Goal: Check status

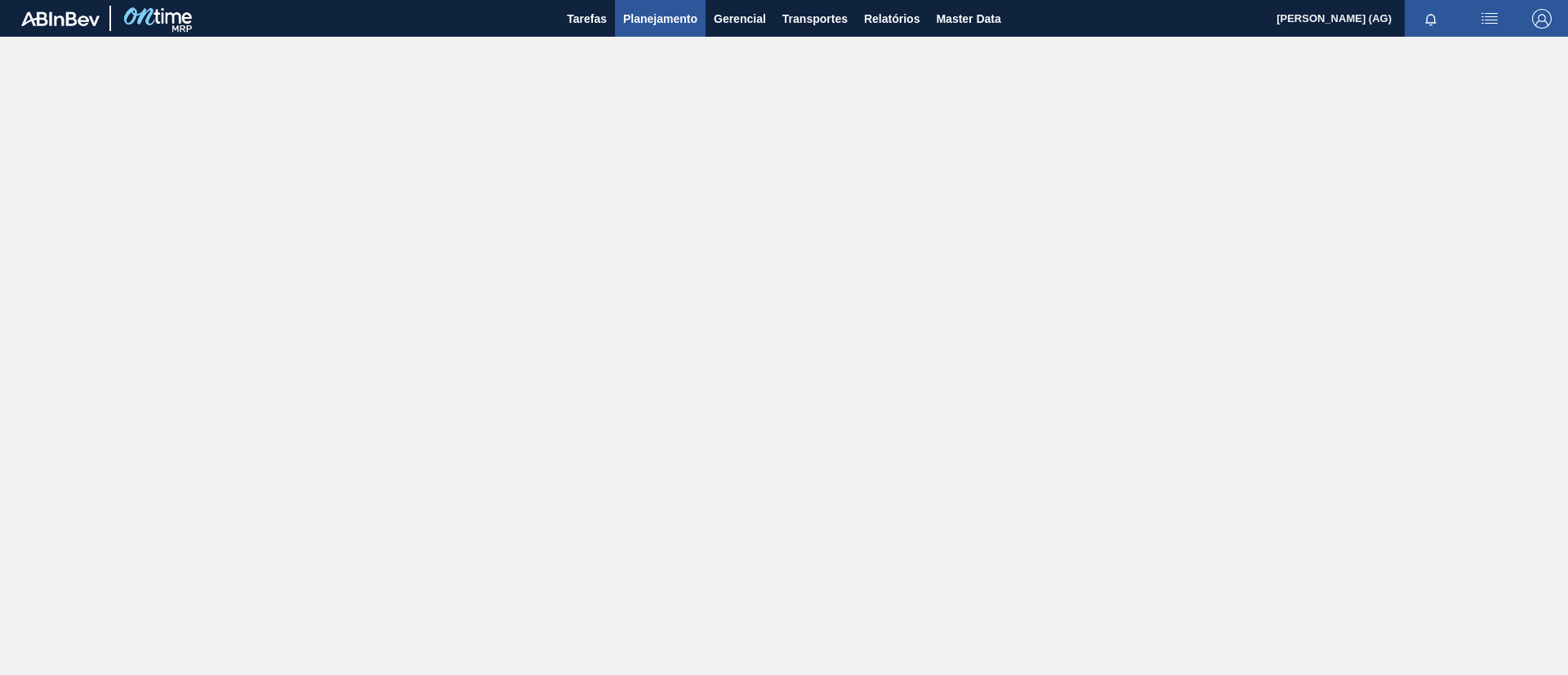
click at [689, 21] on span "Planejamento" at bounding box center [661, 19] width 74 height 19
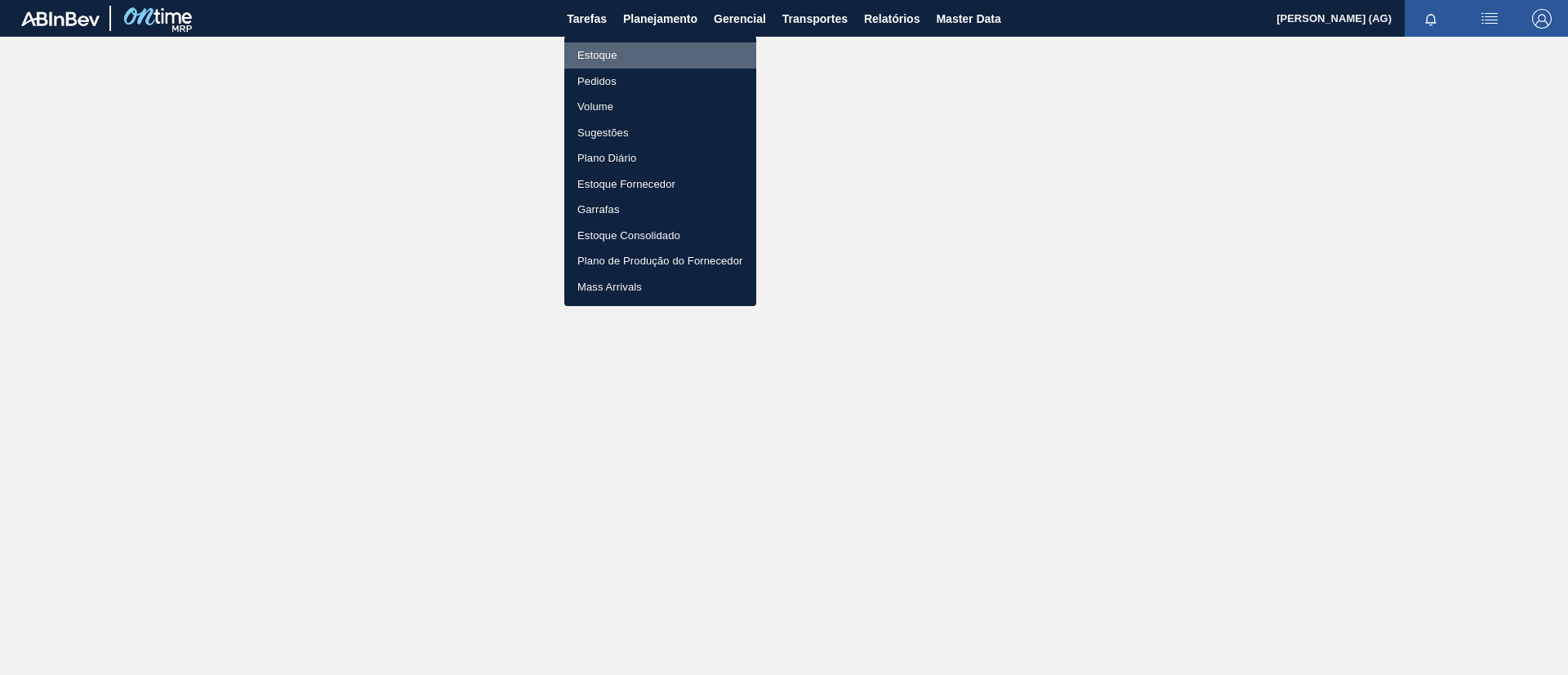
click at [659, 63] on li "Estoque" at bounding box center [660, 55] width 192 height 26
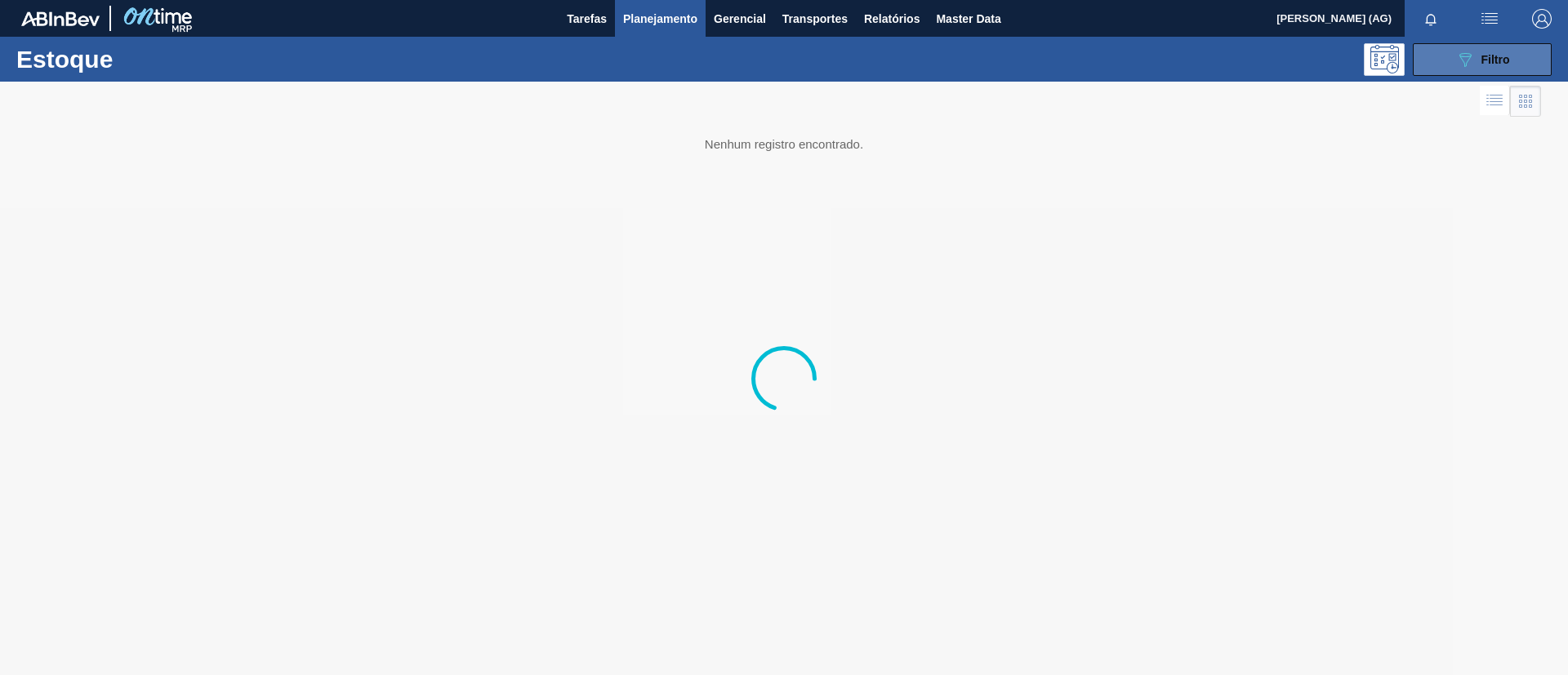
click at [1044, 54] on icon "089F7B8B-B2A5-4AFE-B5C0-19BA573D28AC" at bounding box center [1465, 59] width 19 height 19
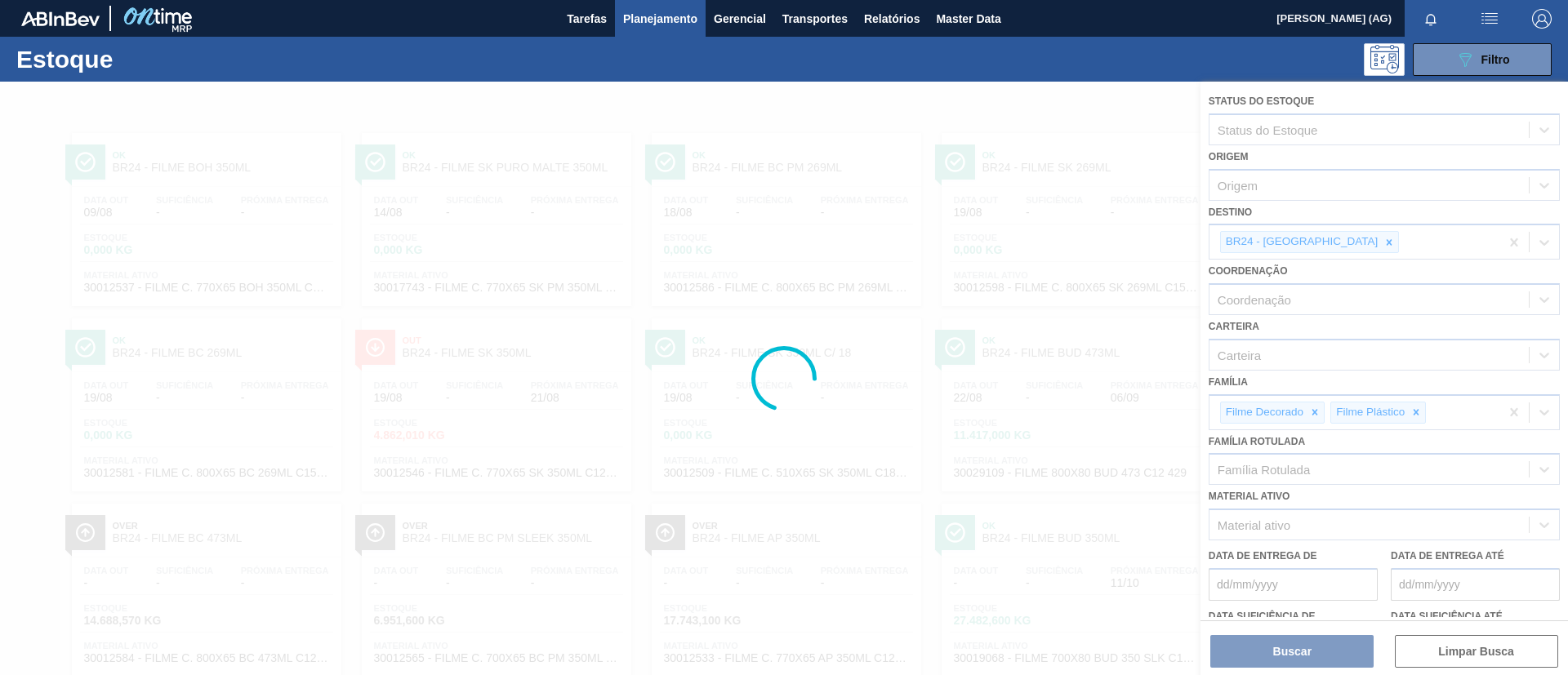
click at [1044, 245] on div at bounding box center [784, 378] width 1568 height 594
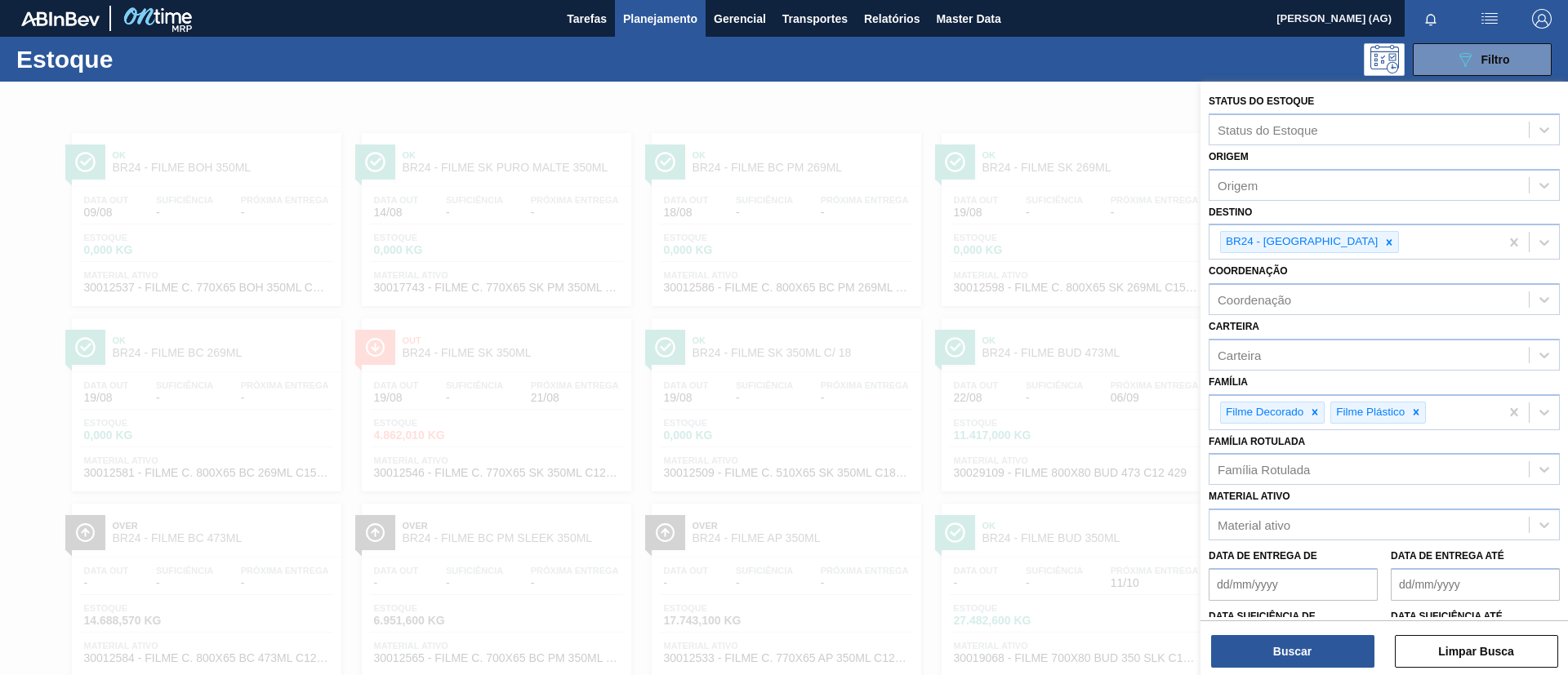
click at [1044, 245] on icon at bounding box center [1389, 242] width 12 height 12
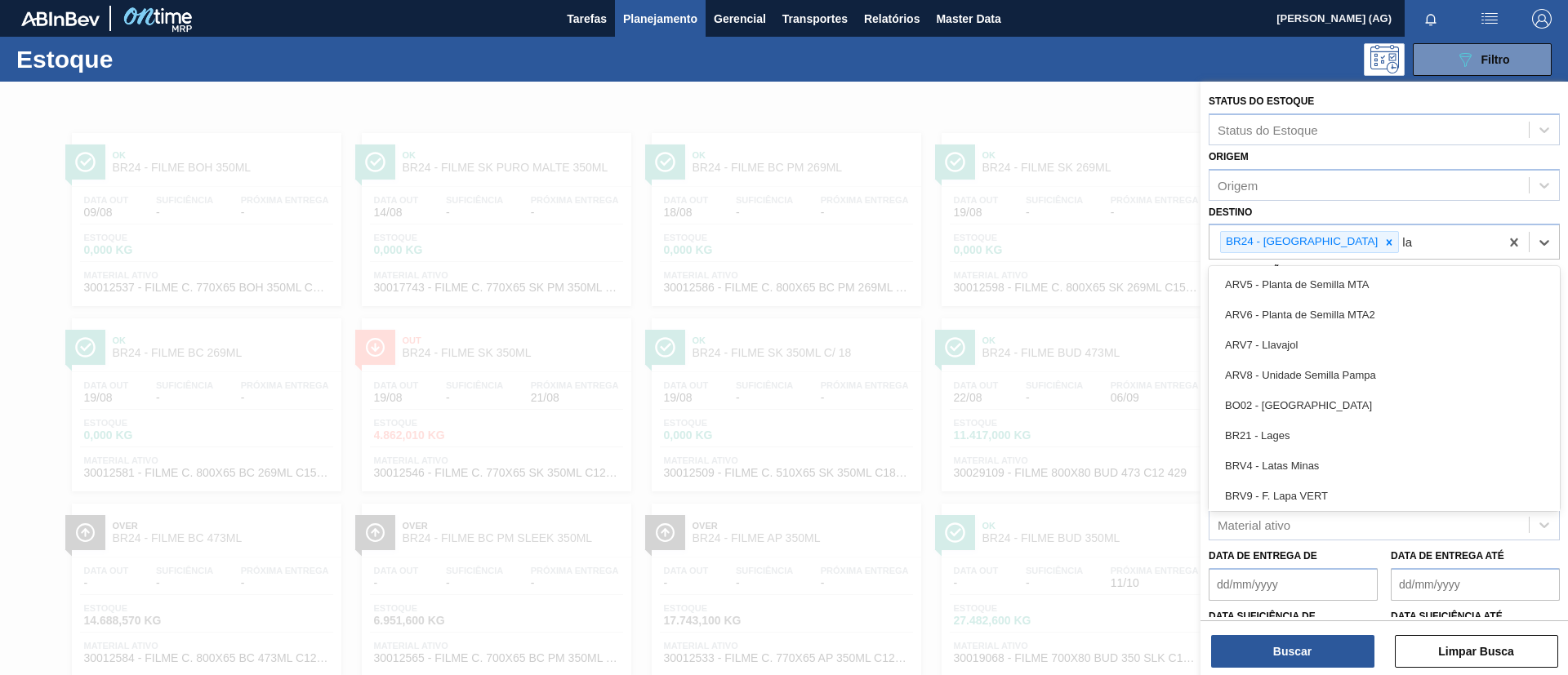
type input "l"
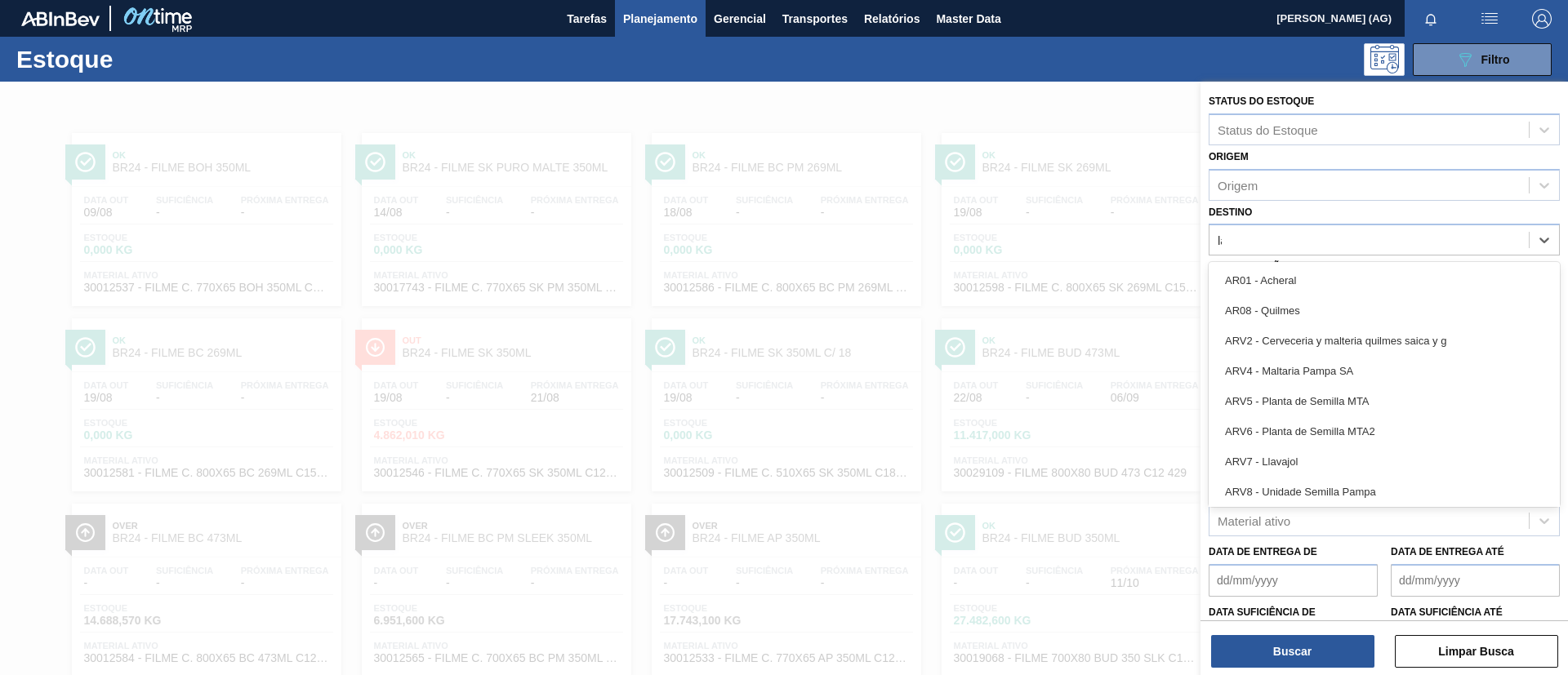
type input "lag"
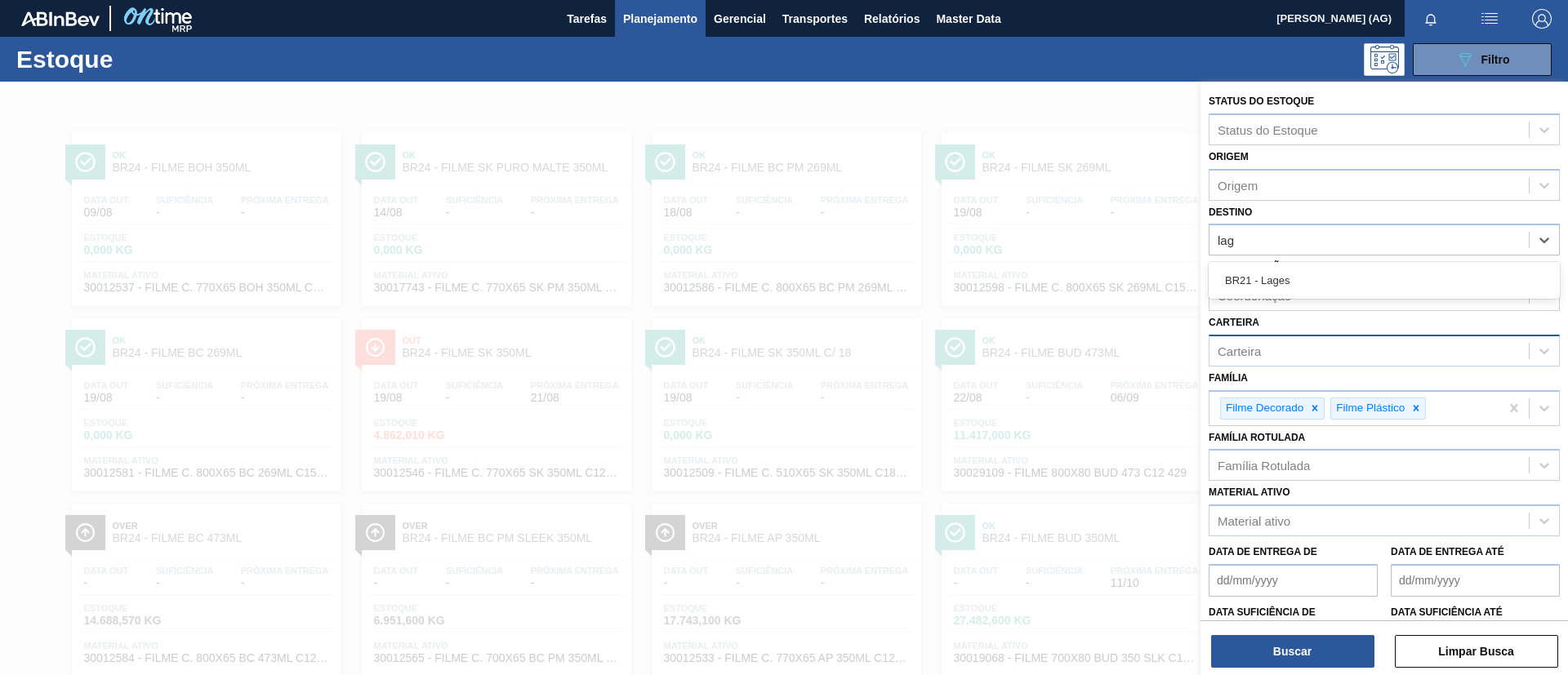
drag, startPoint x: 1301, startPoint y: 273, endPoint x: 1321, endPoint y: 353, distance: 82.5
click at [1044, 275] on div "BR21 - Lages" at bounding box center [1385, 280] width 351 height 30
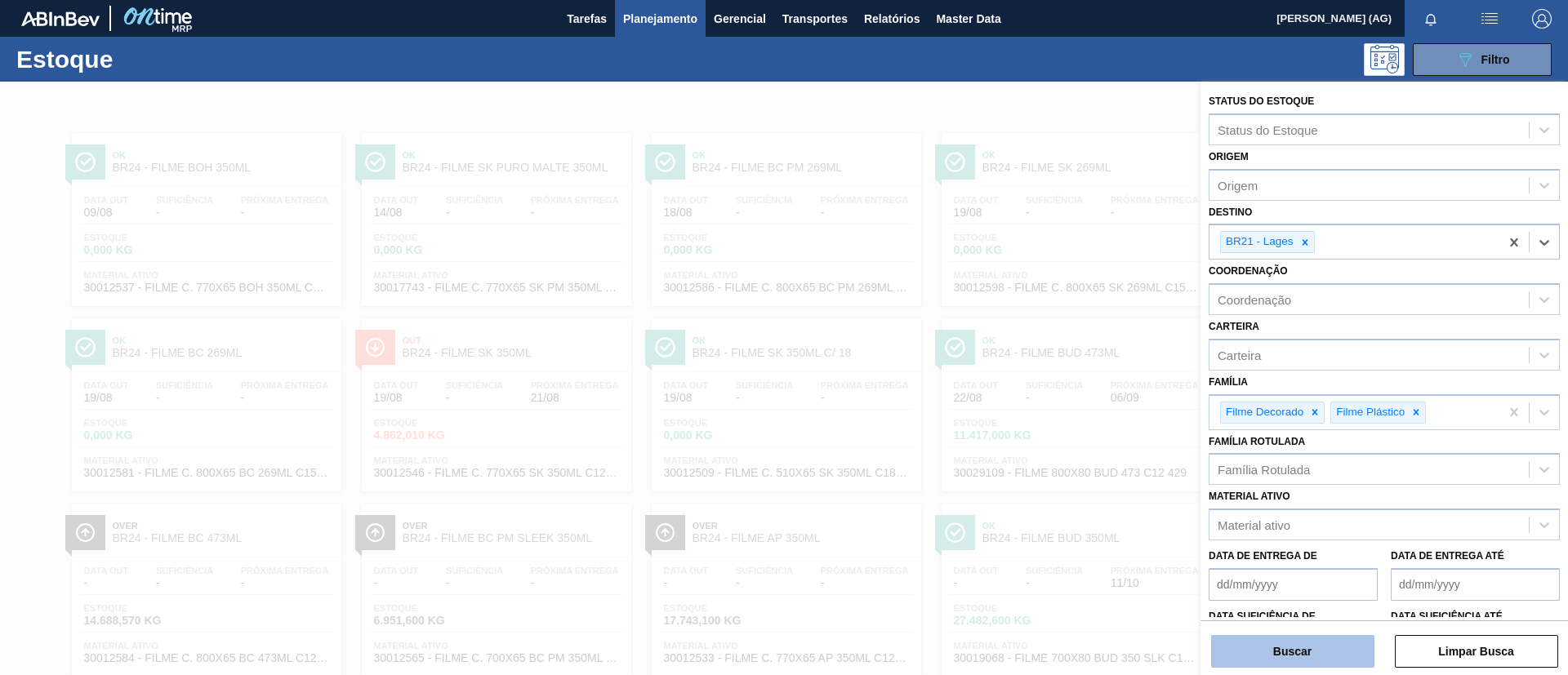
click at [1044, 449] on button "Buscar" at bounding box center [1293, 651] width 163 height 33
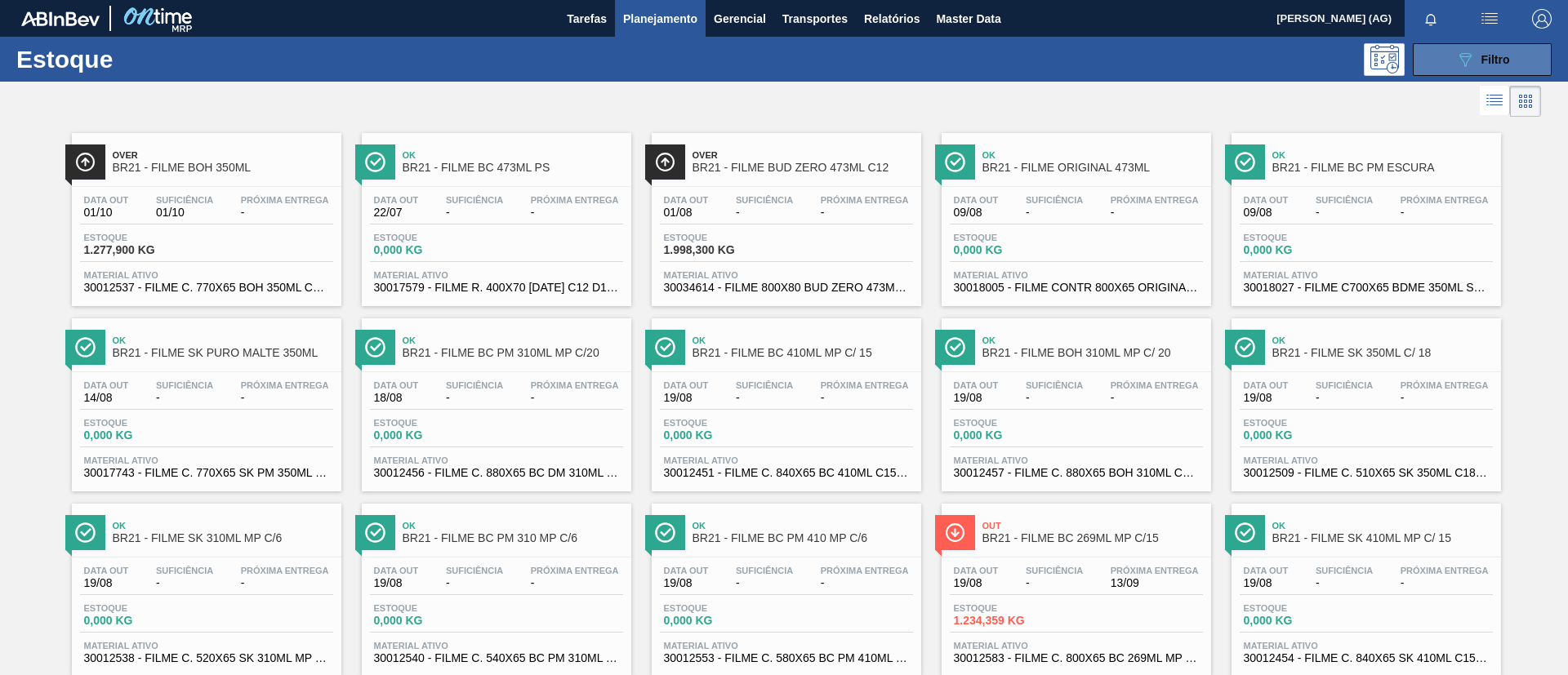
click at [1044, 54] on icon at bounding box center [1465, 60] width 12 height 14
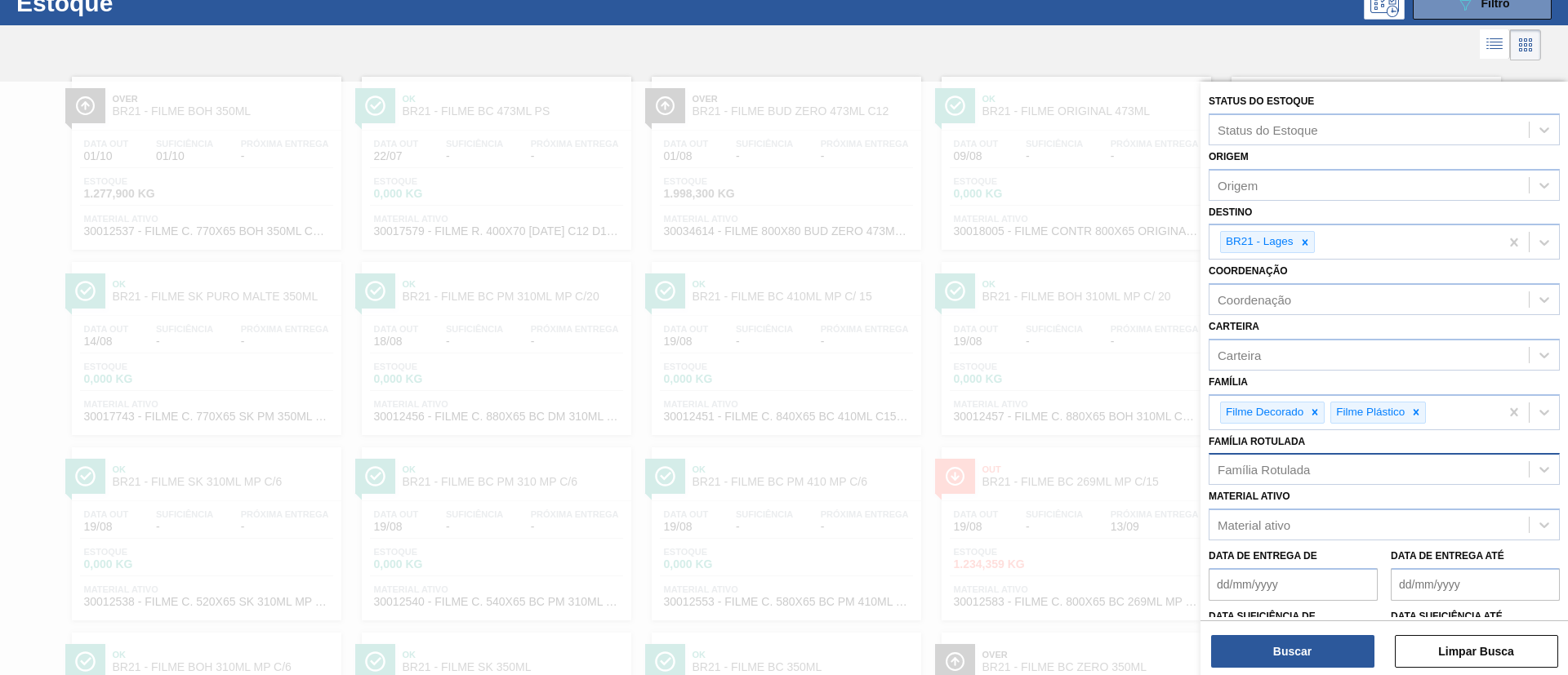
click at [1044, 449] on div "Família Rotulada" at bounding box center [1369, 470] width 319 height 24
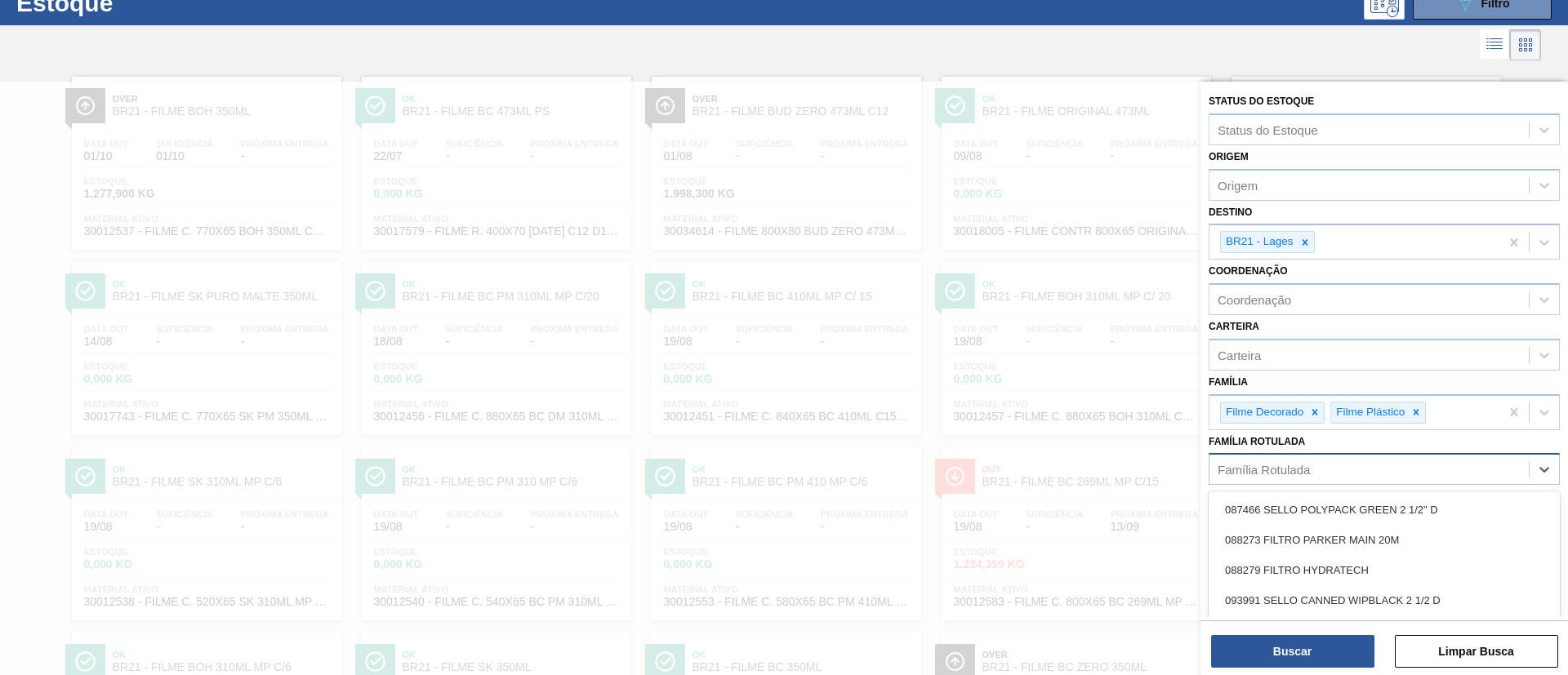
scroll to position [68, 0]
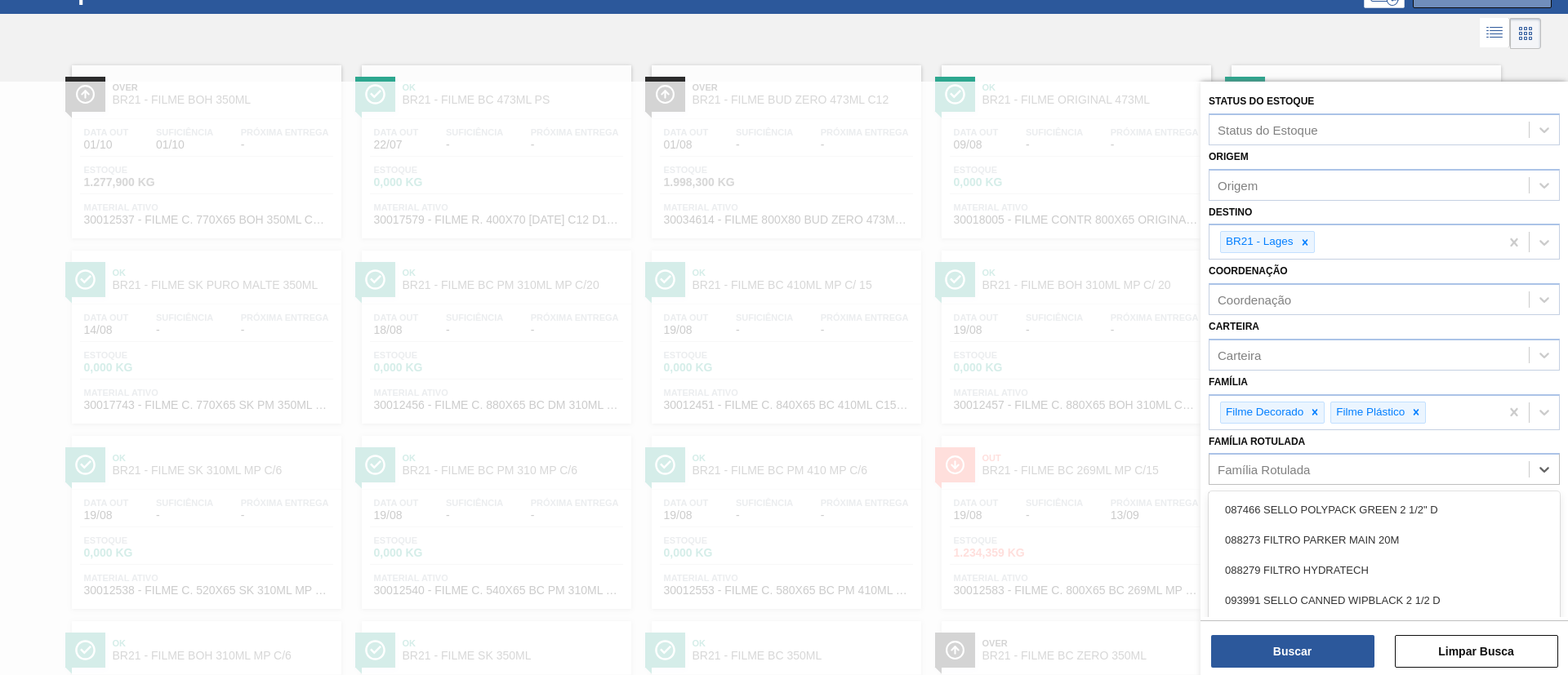
click at [1044, 383] on div "Família Filme Decorado Filme Plástico" at bounding box center [1385, 400] width 351 height 60
click at [1044, 449] on div "Material ativo" at bounding box center [1369, 525] width 319 height 24
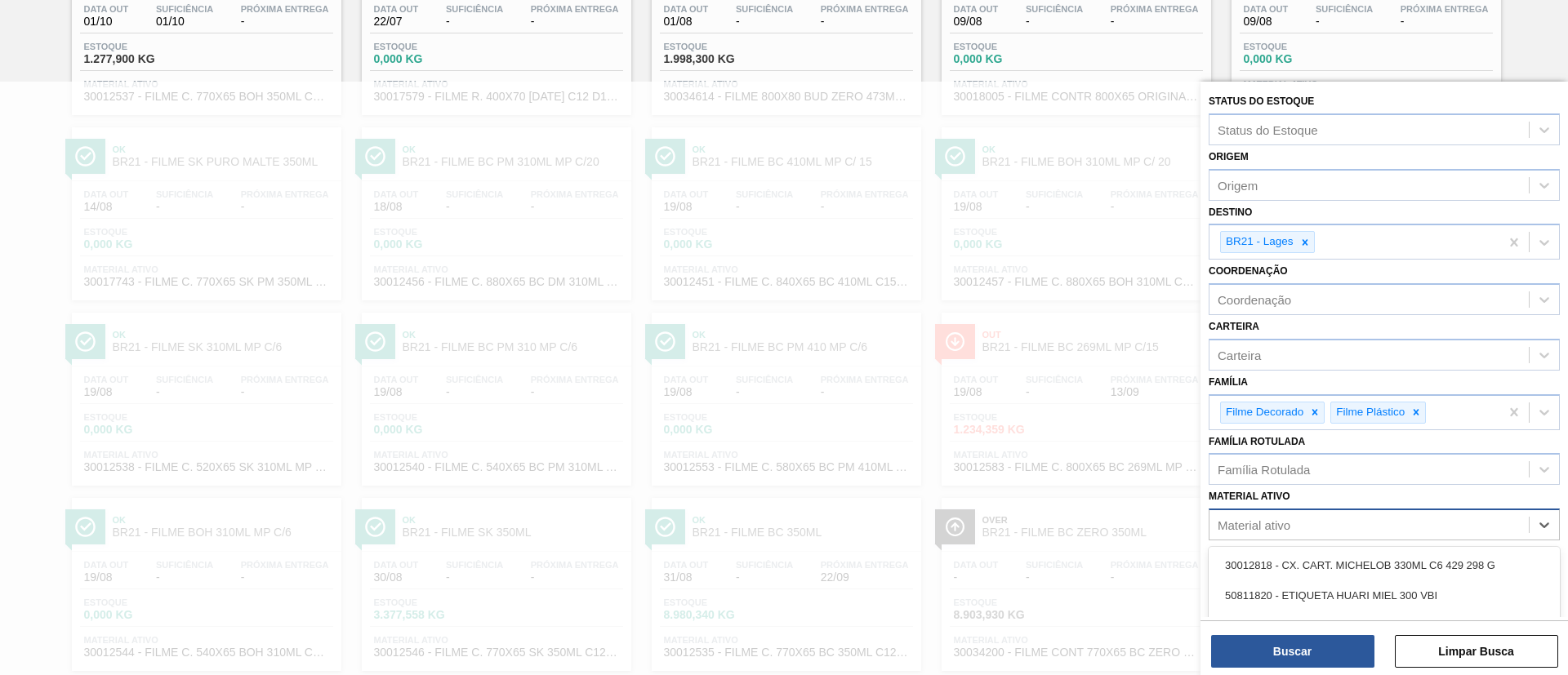
paste ativo "30034290"
type ativo "30034290"
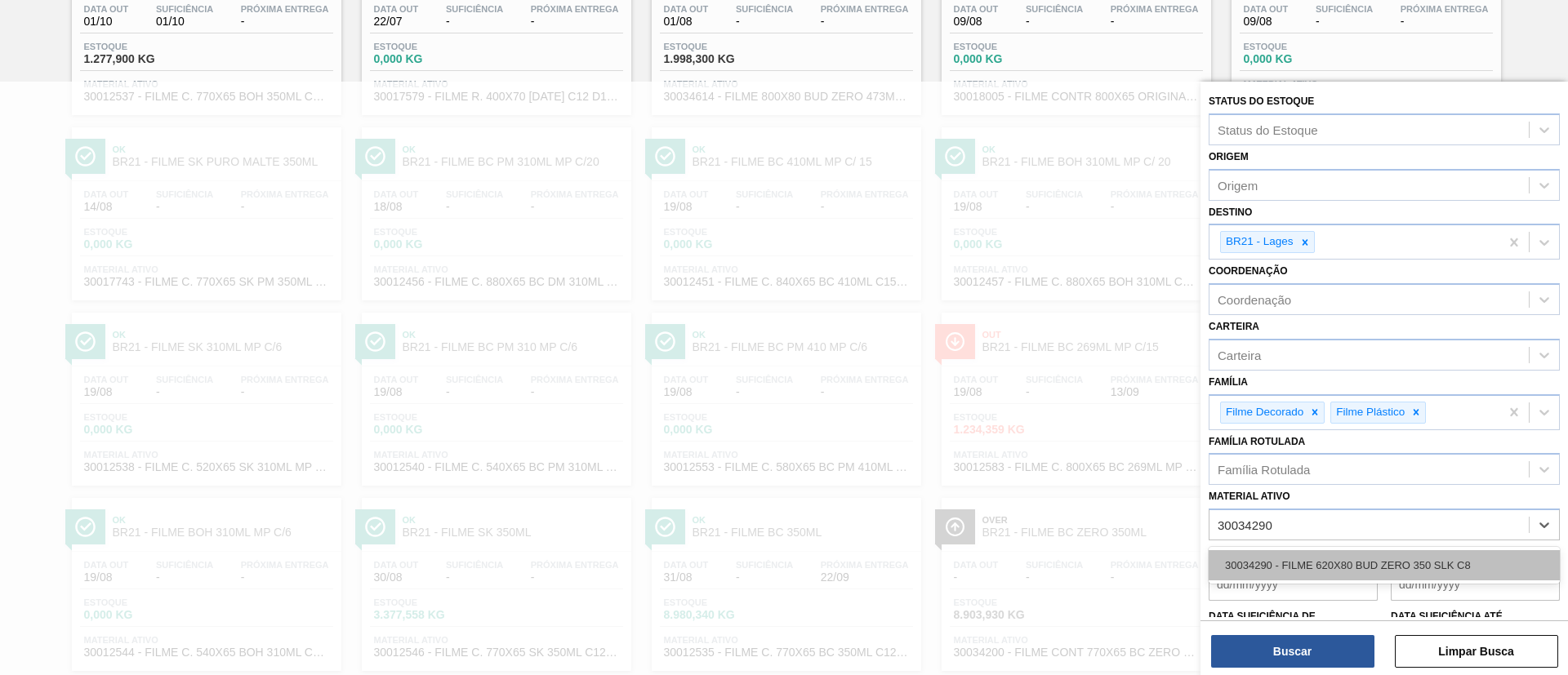
click at [1044, 449] on div "30034290 - FILME 620X80 BUD ZERO 350 SLK C8" at bounding box center [1385, 566] width 351 height 30
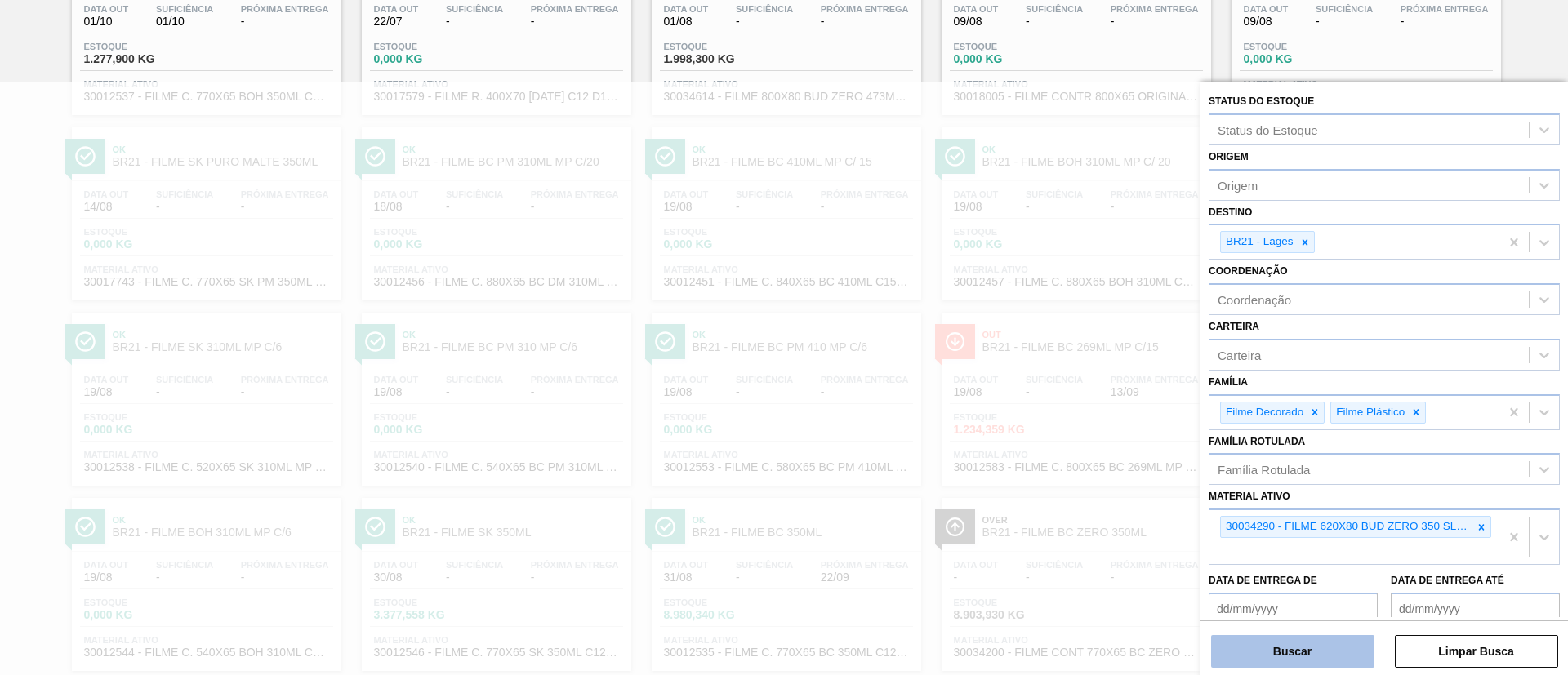
click at [1044, 449] on button "Buscar" at bounding box center [1293, 651] width 163 height 33
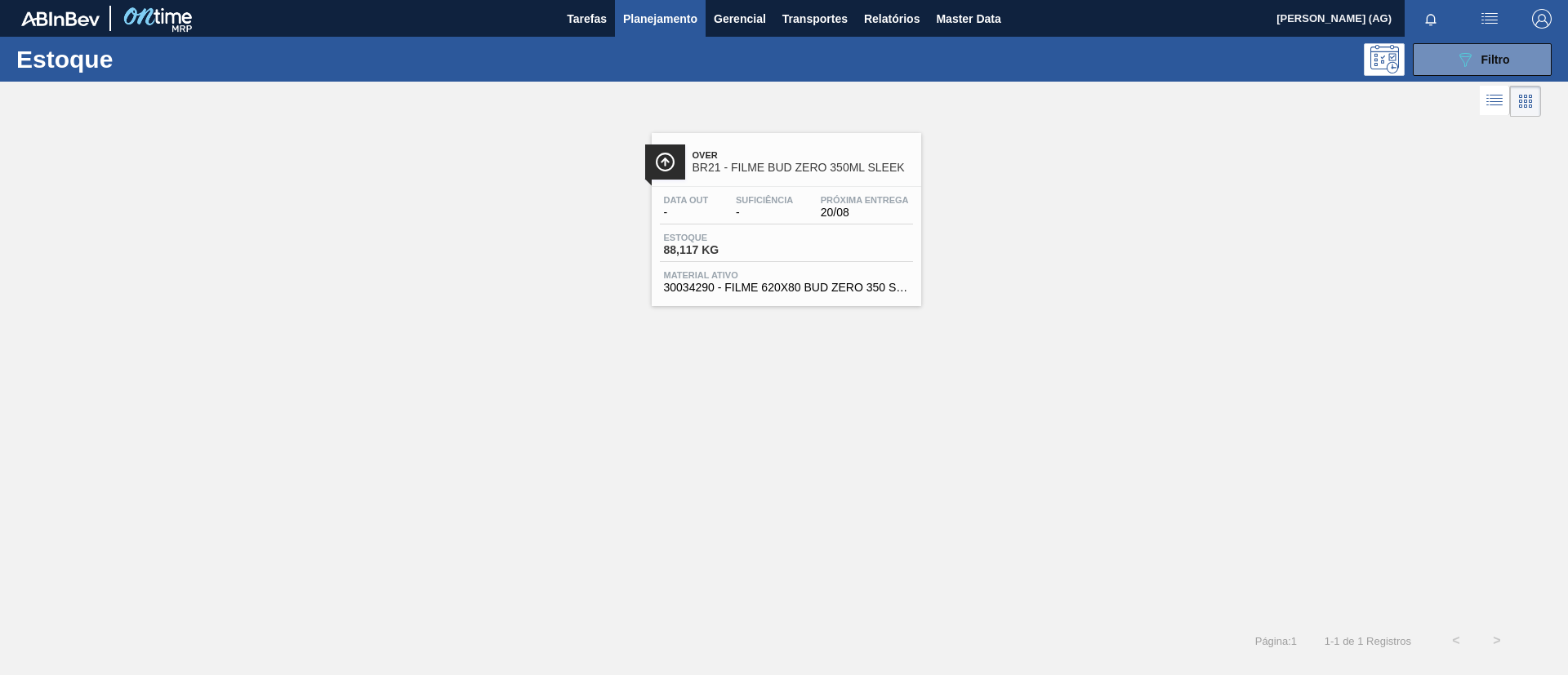
click at [672, 169] on img at bounding box center [665, 162] width 20 height 20
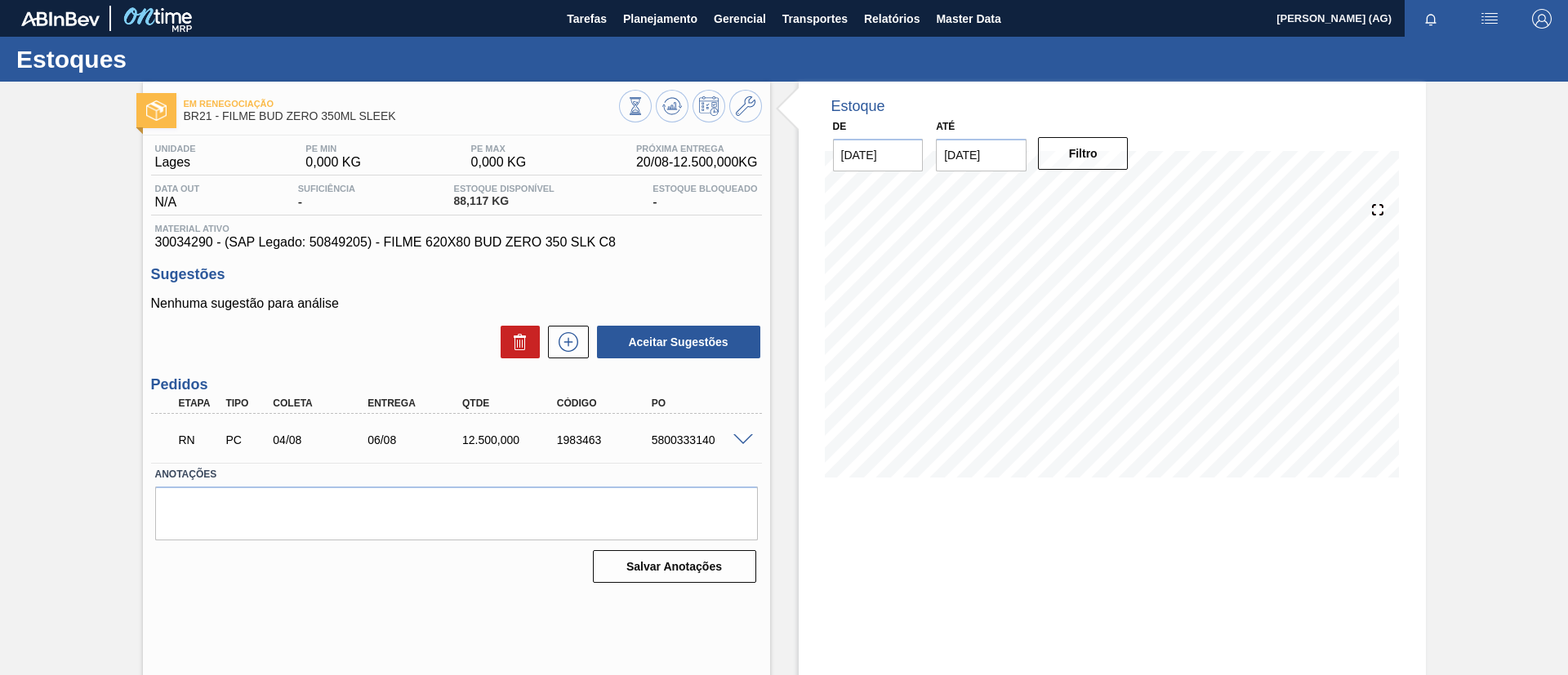
click at [1044, 23] on img "button" at bounding box center [1489, 19] width 19 height 19
click at [667, 6] on div at bounding box center [784, 337] width 1568 height 675
click at [666, 0] on body "Tarefas Planejamento Gerencial Transportes Relatórios Master Data Luã Medina Go…" at bounding box center [784, 0] width 1568 height 0
click at [662, 21] on span "Planejamento" at bounding box center [661, 19] width 74 height 19
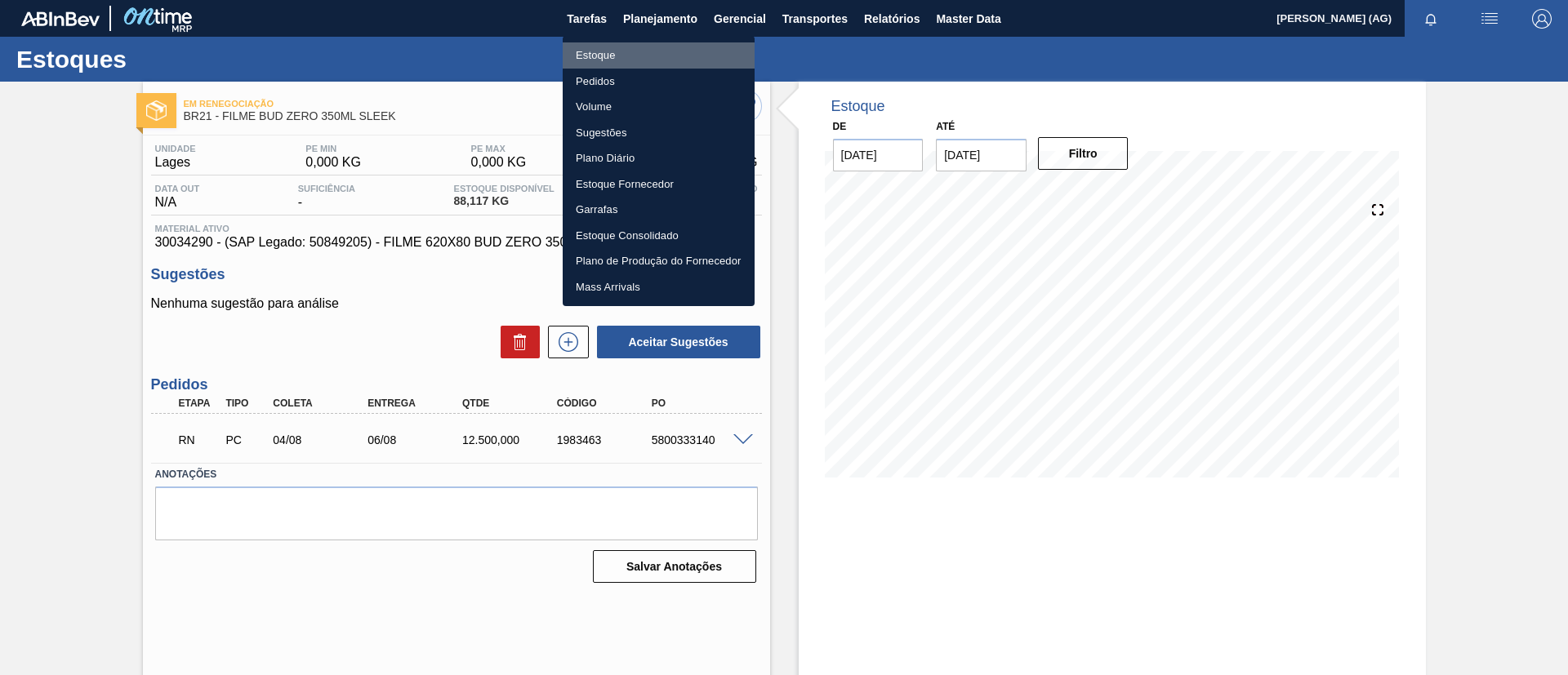
click at [647, 57] on li "Estoque" at bounding box center [658, 55] width 192 height 26
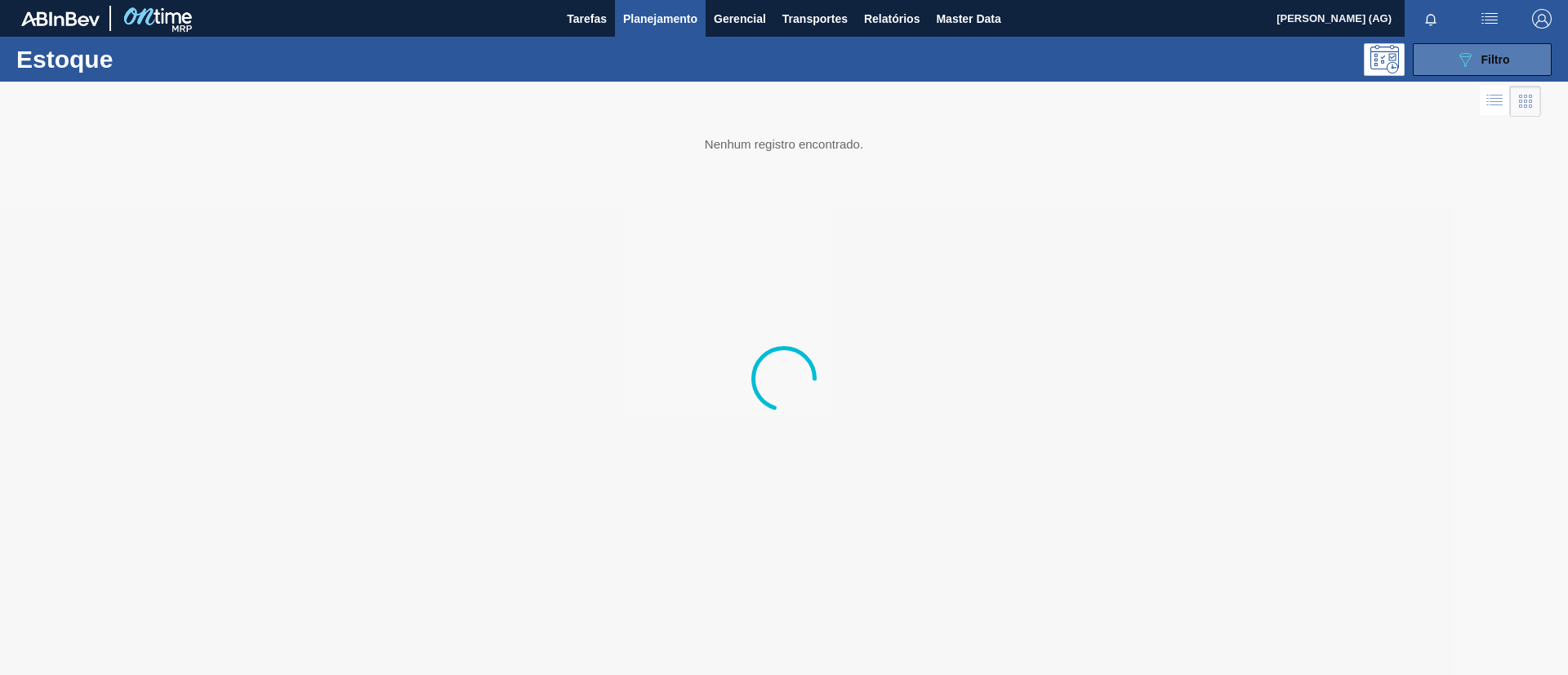
click at [1044, 53] on span "Filtro" at bounding box center [1495, 59] width 29 height 13
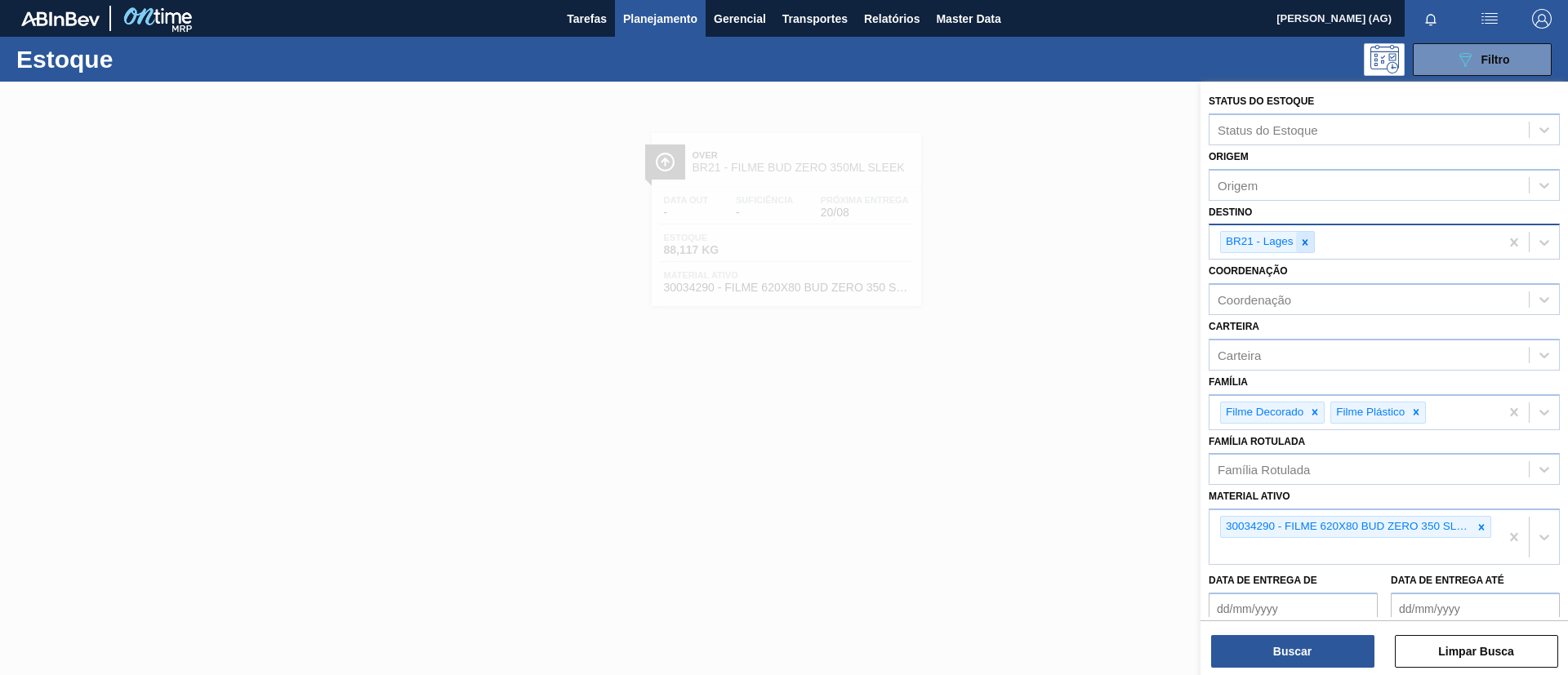
click at [1044, 242] on icon at bounding box center [1305, 242] width 12 height 12
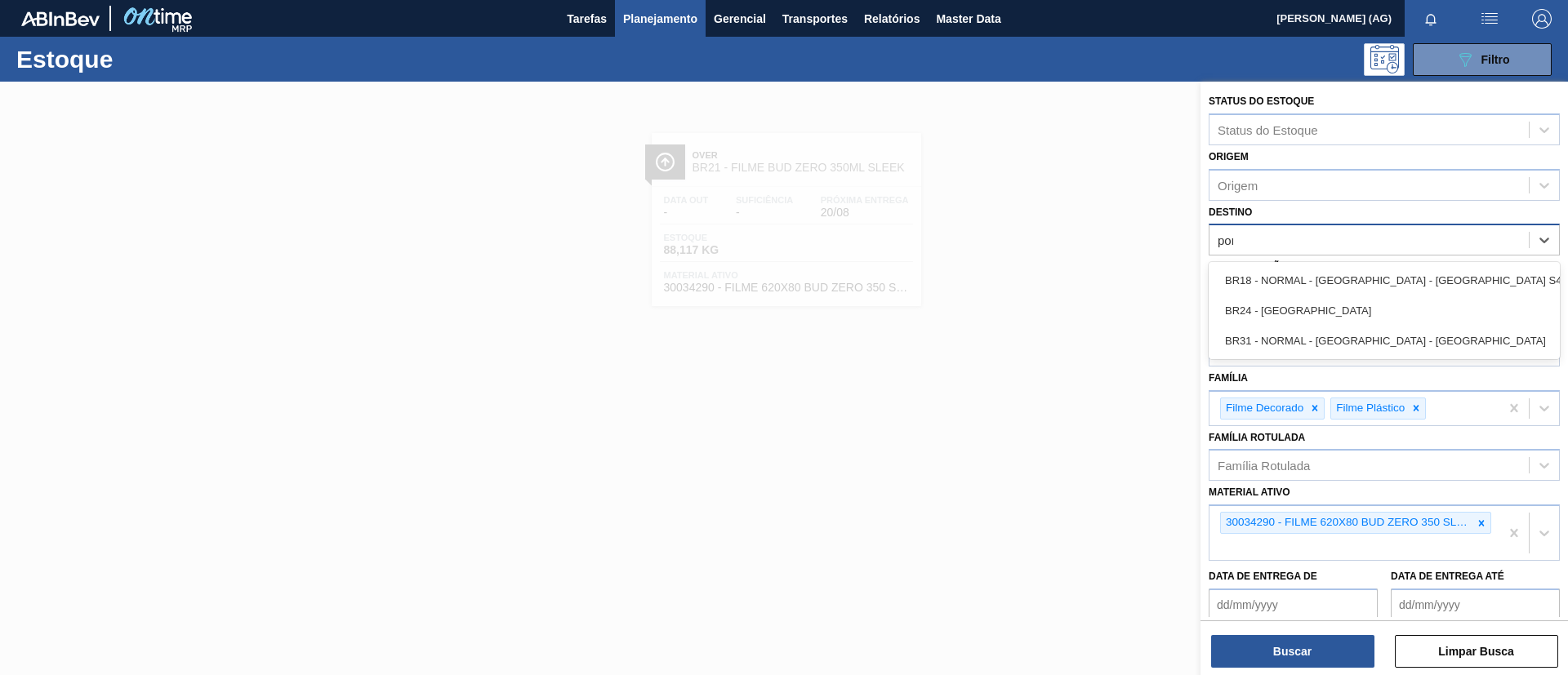
type input "pont"
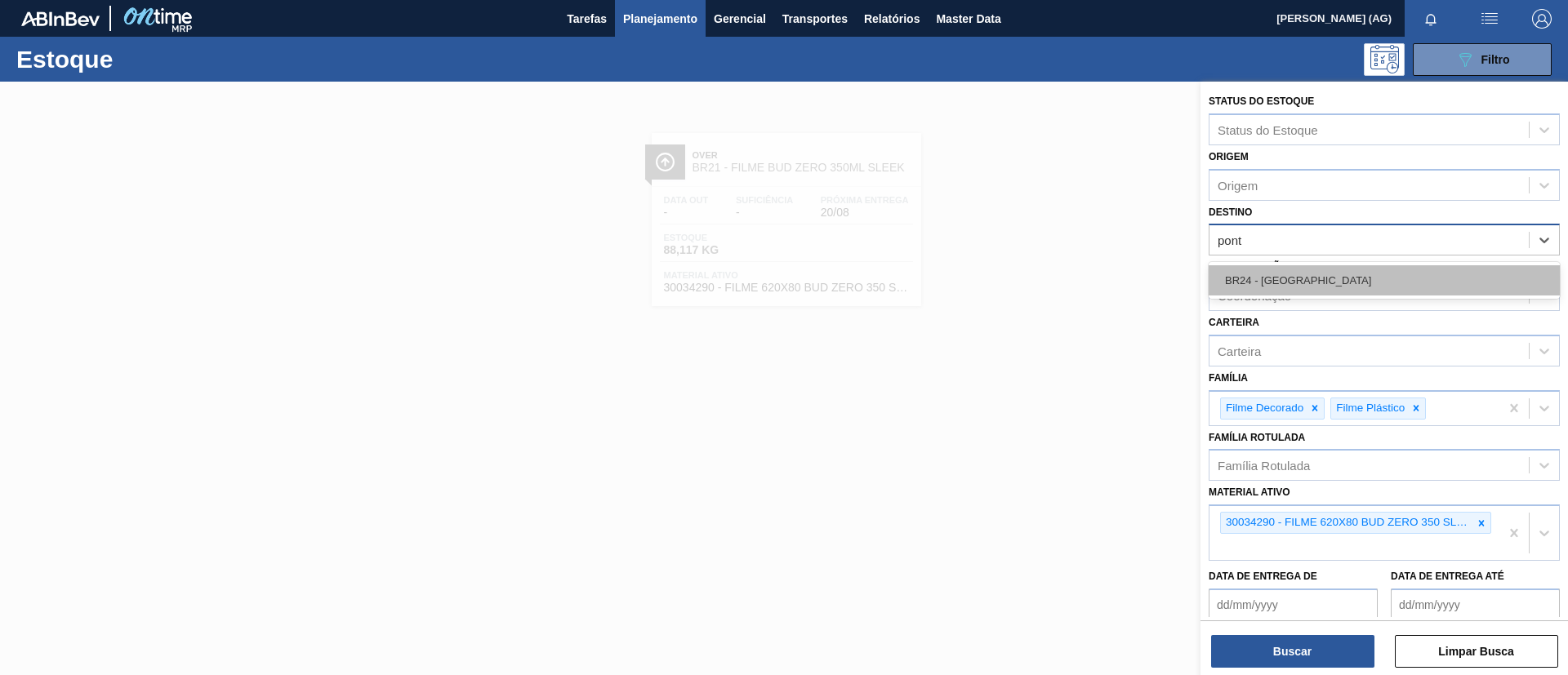
click at [1044, 287] on div "BR24 - [GEOGRAPHIC_DATA]" at bounding box center [1385, 280] width 351 height 30
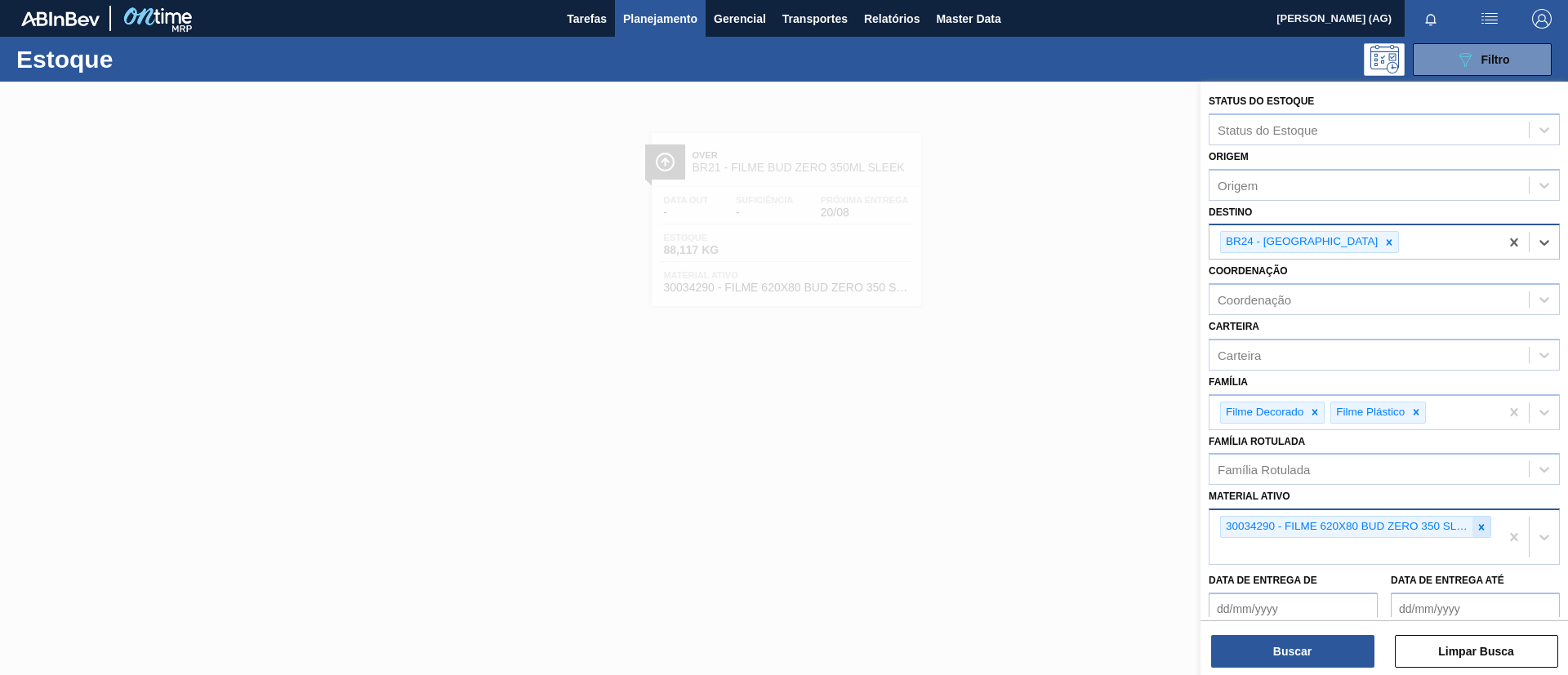
click at [1044, 449] on icon at bounding box center [1482, 528] width 12 height 12
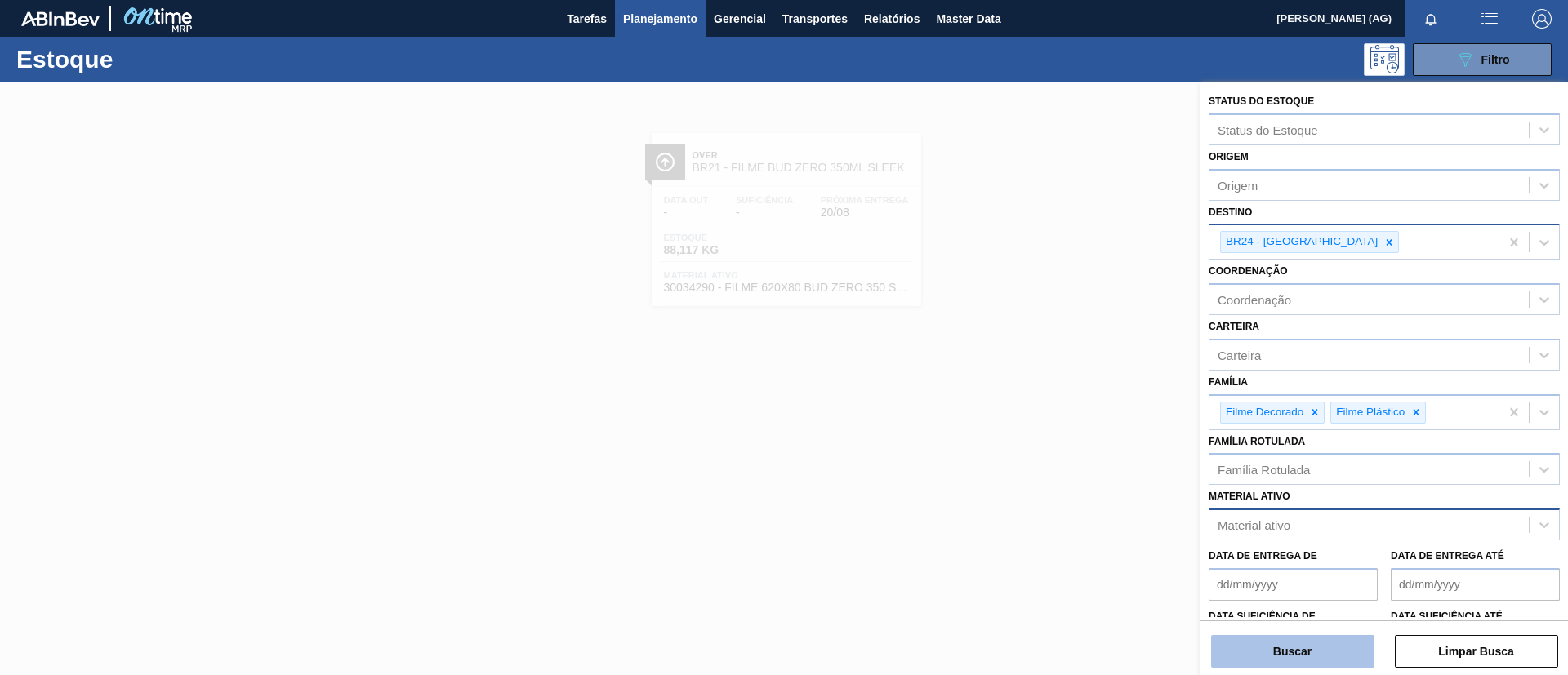
click at [1044, 449] on button "Buscar" at bounding box center [1293, 651] width 163 height 33
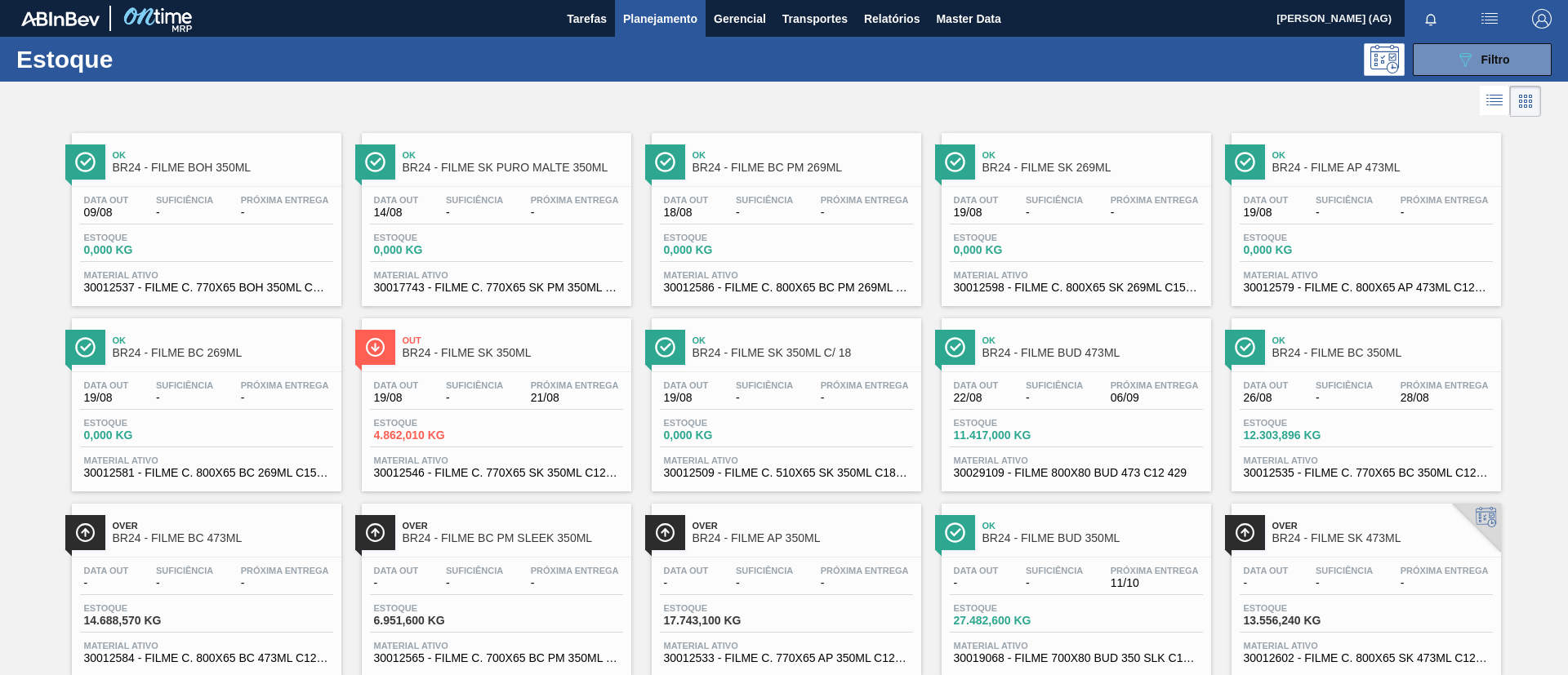
click at [1044, 351] on div at bounding box center [1244, 348] width 40 height 35
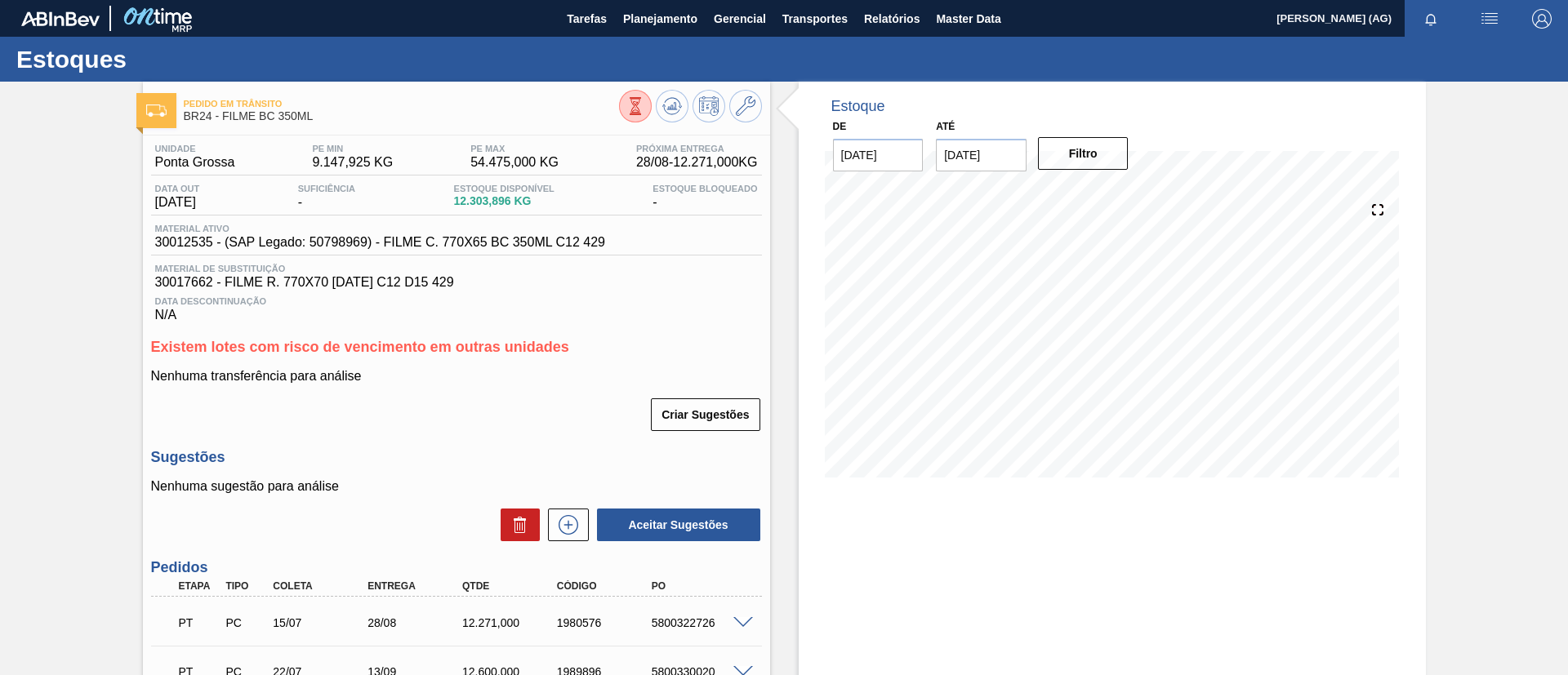
click at [1044, 360] on div "Pedido em Trânsito BR24 - FILME BC 350ML Unidade Ponta Grossa PE MIN 9.147,925 …" at bounding box center [784, 529] width 1568 height 894
click at [1044, 449] on div "Pedido em Trânsito BR24 - FILME BC 350ML Unidade Ponta Grossa PE MIN 9.147,925 …" at bounding box center [784, 529] width 1568 height 894
